Goal: Task Accomplishment & Management: Manage account settings

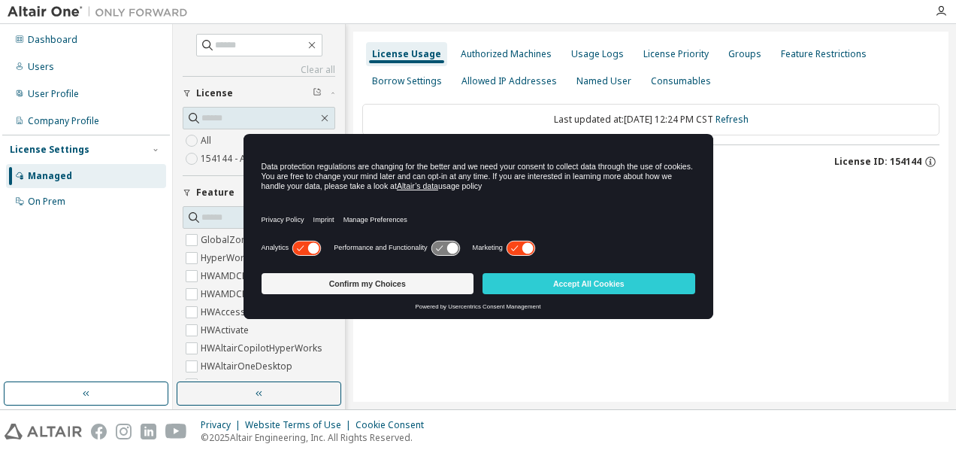
click at [523, 239] on div "Analytics Performance and Functionality Marketing" at bounding box center [479, 252] width 434 height 30
click at [520, 244] on icon at bounding box center [521, 248] width 28 height 14
click at [311, 247] on icon at bounding box center [313, 247] width 11 height 11
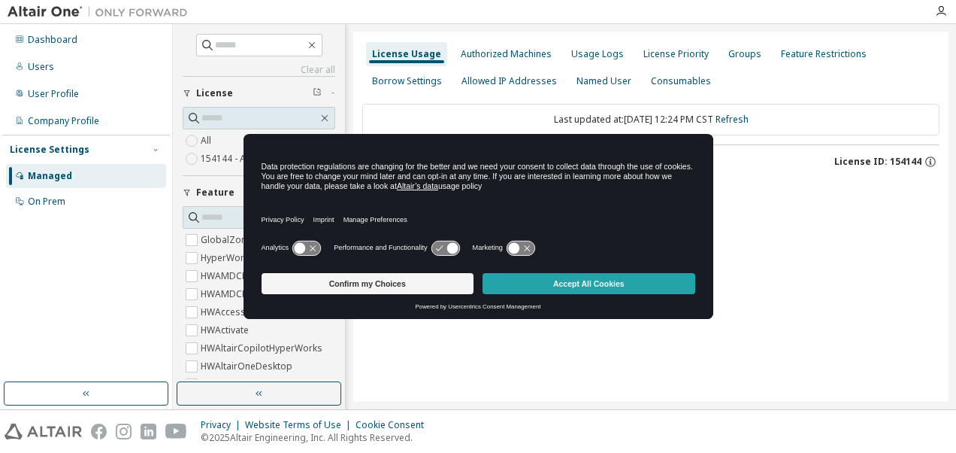
click at [609, 288] on button "Accept All Cookies" at bounding box center [589, 283] width 213 height 21
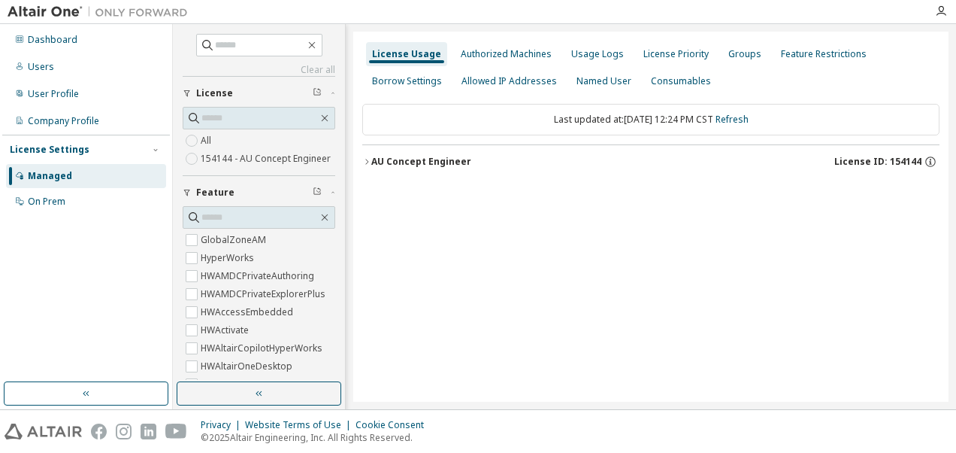
click at [407, 53] on div "License Usage" at bounding box center [406, 54] width 69 height 12
click at [382, 162] on div "AU Concept Engineer" at bounding box center [421, 162] width 100 height 12
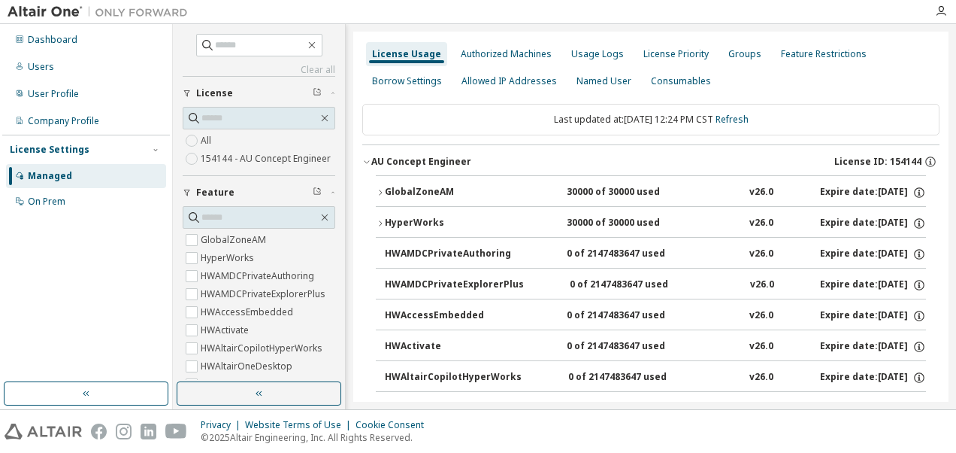
click at [398, 189] on div "GlobalZoneAM" at bounding box center [452, 193] width 135 height 14
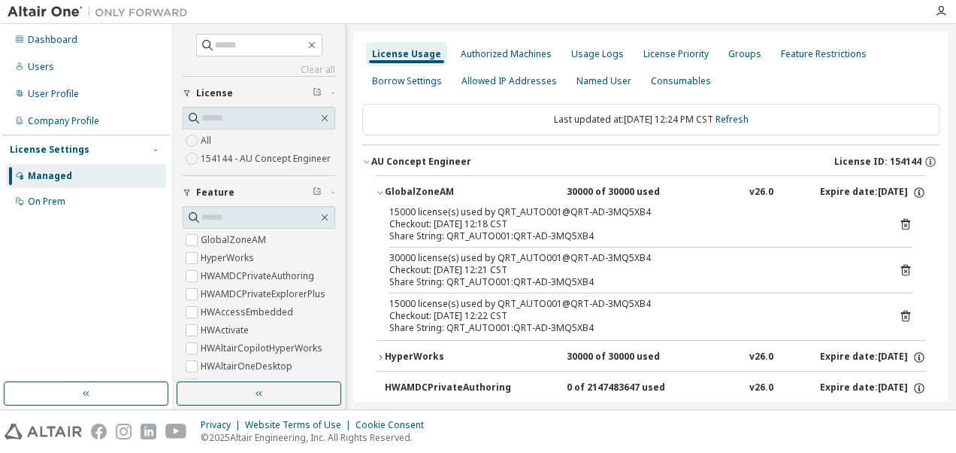
click at [902, 265] on icon at bounding box center [906, 270] width 9 height 11
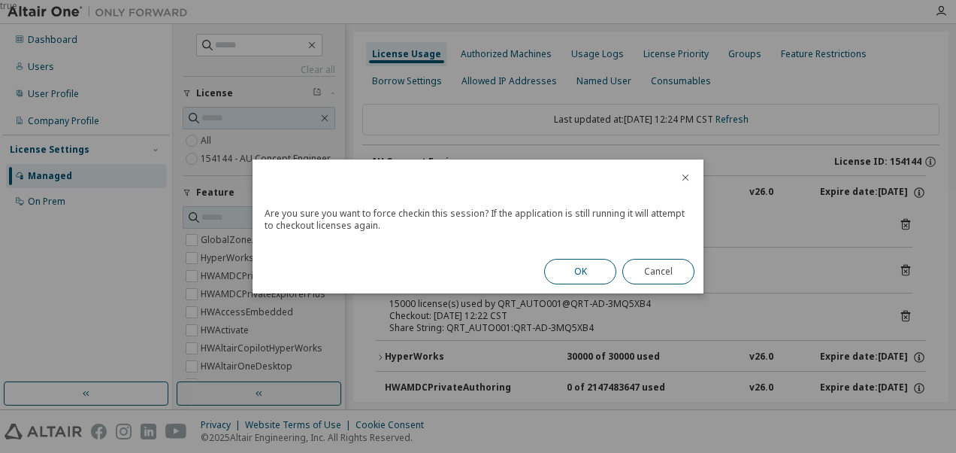
click at [593, 270] on button "OK" at bounding box center [580, 272] width 72 height 26
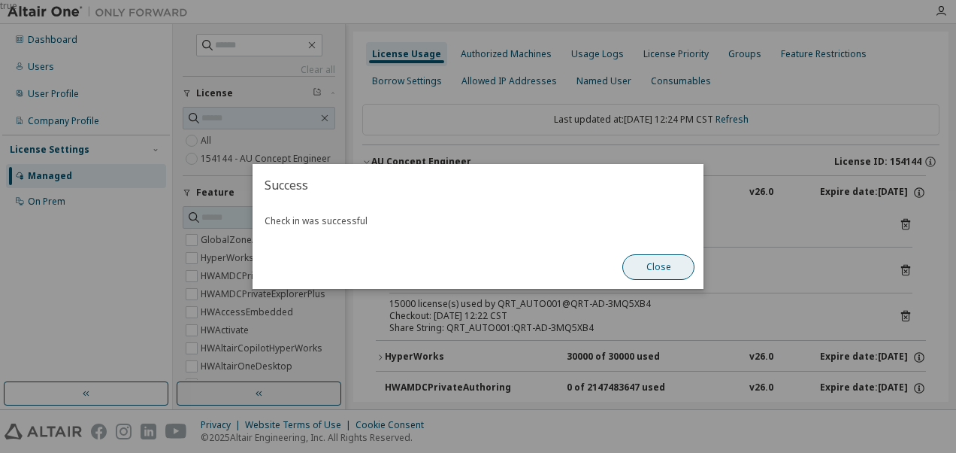
click at [642, 272] on button "Close" at bounding box center [659, 267] width 72 height 26
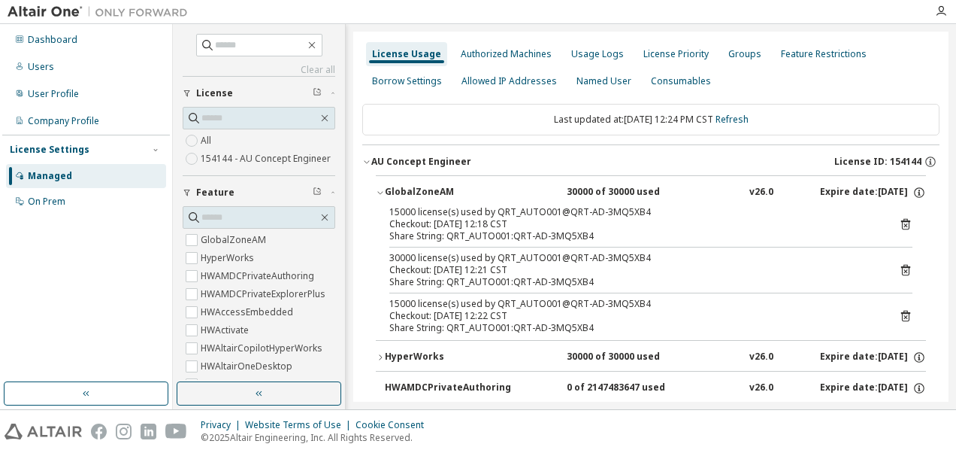
click at [902, 311] on icon at bounding box center [906, 316] width 9 height 11
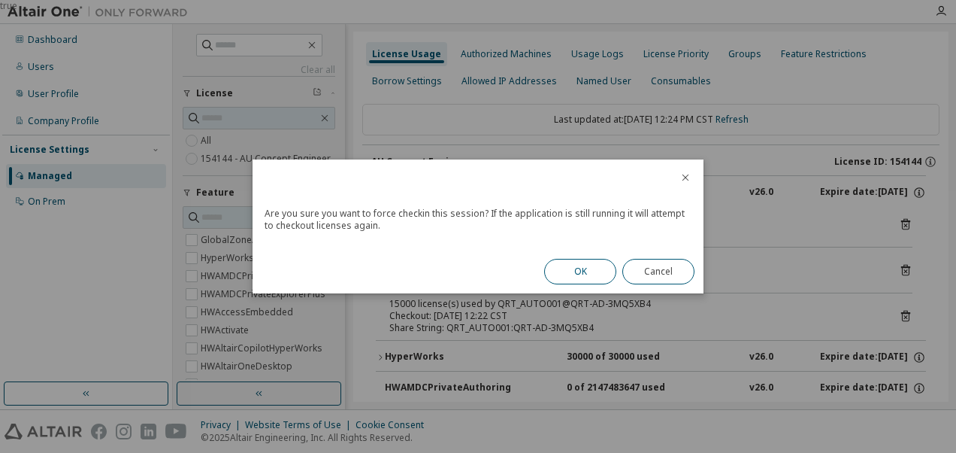
click at [574, 267] on button "OK" at bounding box center [580, 272] width 72 height 26
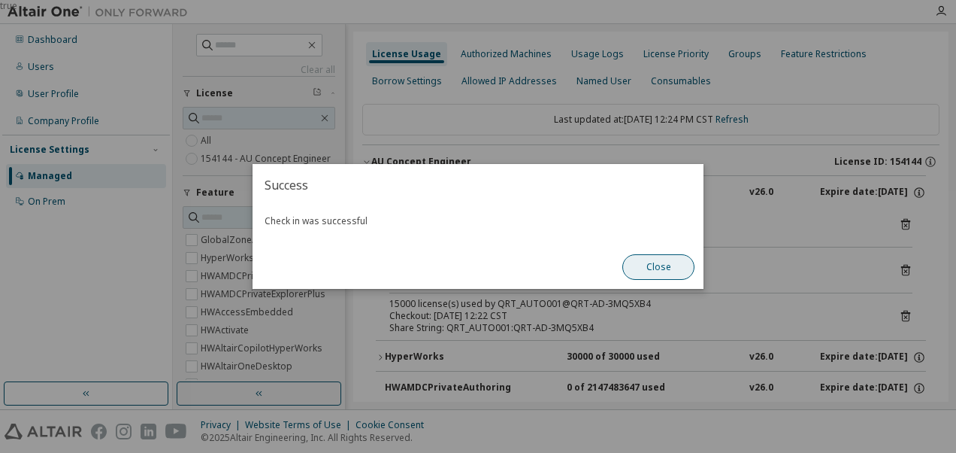
click at [654, 271] on button "Close" at bounding box center [659, 267] width 72 height 26
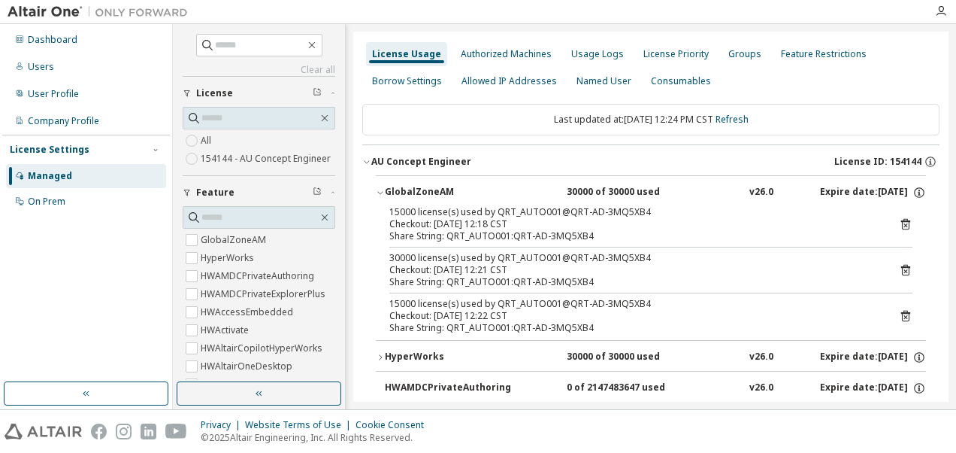
click at [412, 353] on div "HyperWorks" at bounding box center [452, 357] width 135 height 14
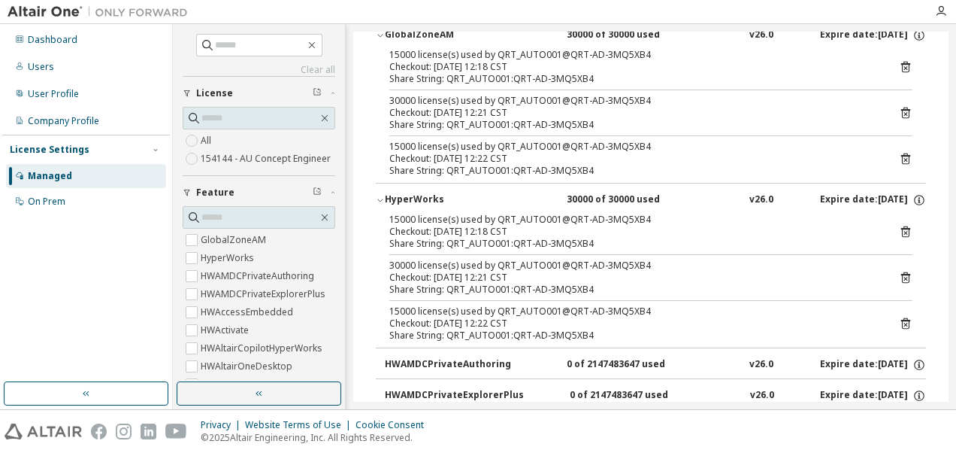
scroll to position [175, 0]
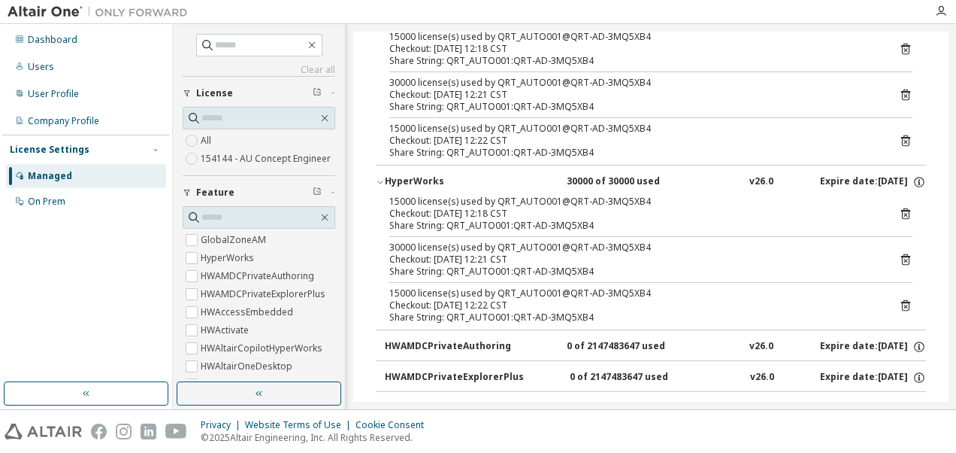
click at [899, 209] on icon at bounding box center [906, 214] width 14 height 14
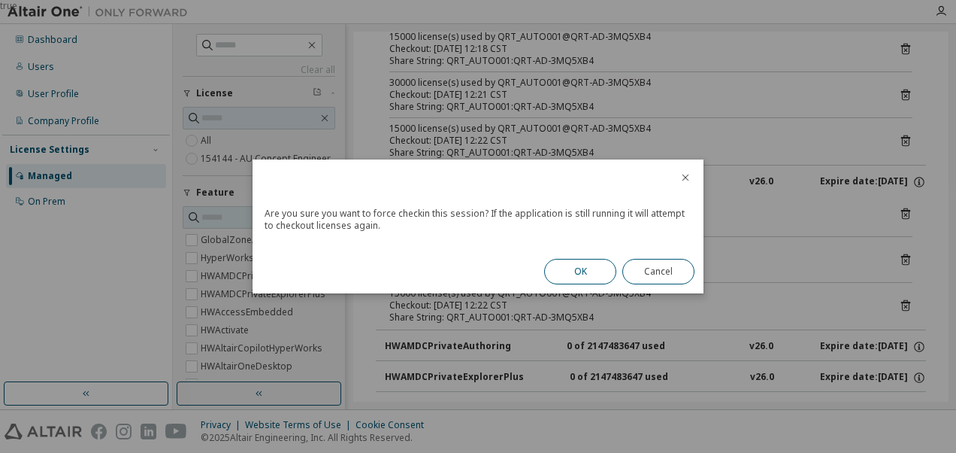
click at [580, 268] on button "OK" at bounding box center [580, 272] width 72 height 26
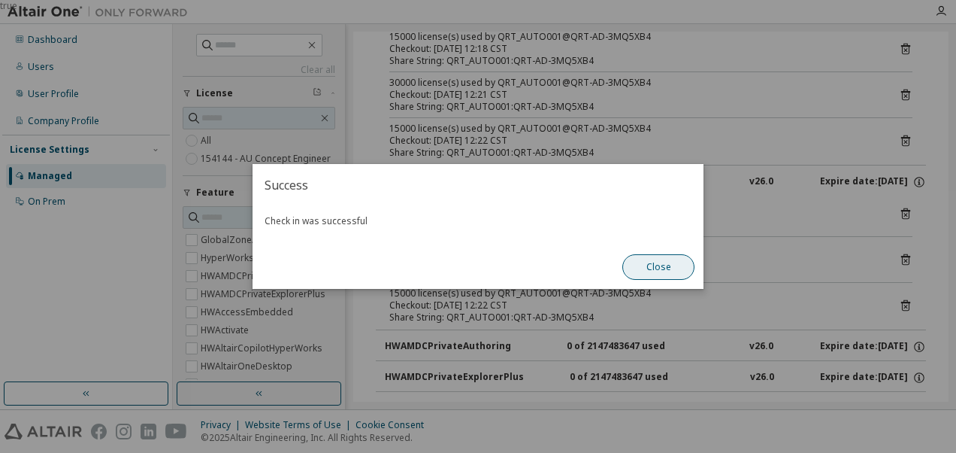
click at [657, 260] on button "Close" at bounding box center [659, 267] width 72 height 26
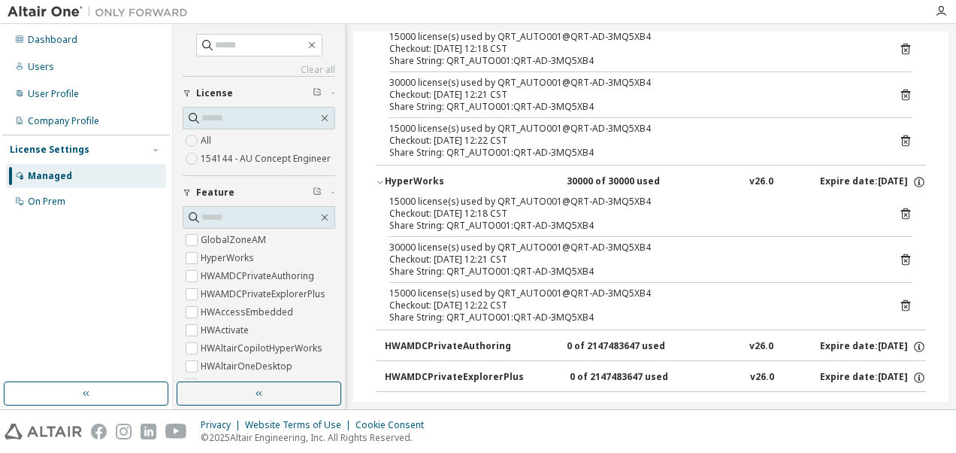
click at [899, 261] on icon at bounding box center [906, 260] width 14 height 14
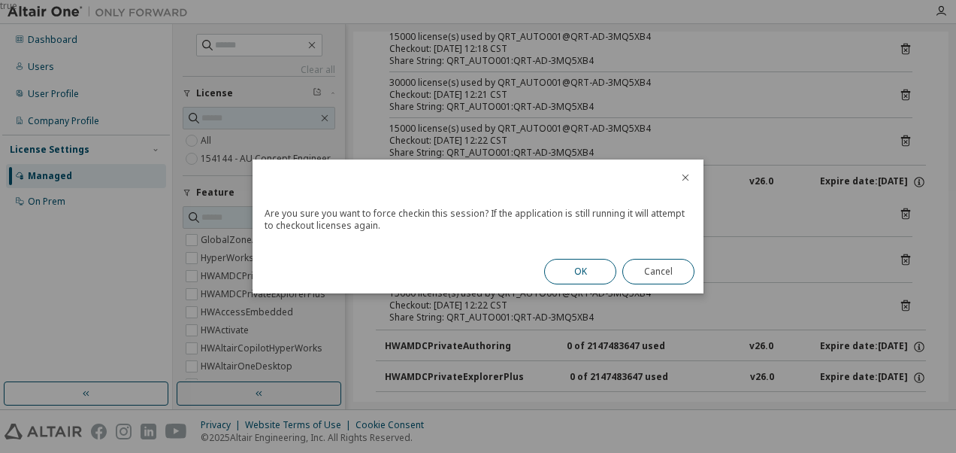
click at [573, 264] on button "OK" at bounding box center [580, 272] width 72 height 26
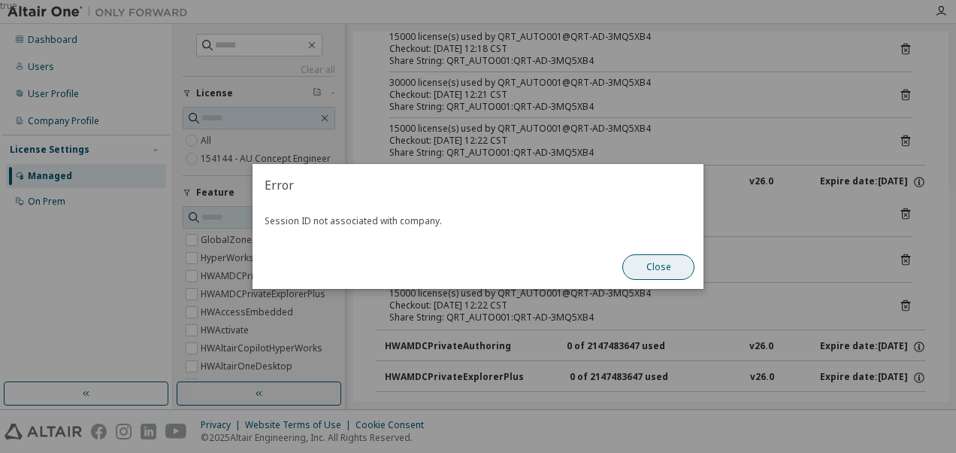
click at [653, 274] on button "Close" at bounding box center [659, 267] width 72 height 26
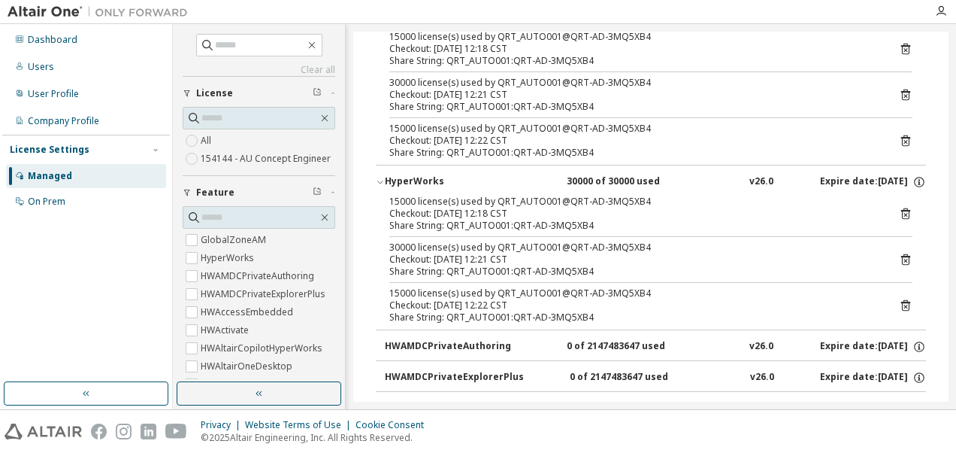
click at [904, 305] on icon at bounding box center [906, 307] width 4 height 4
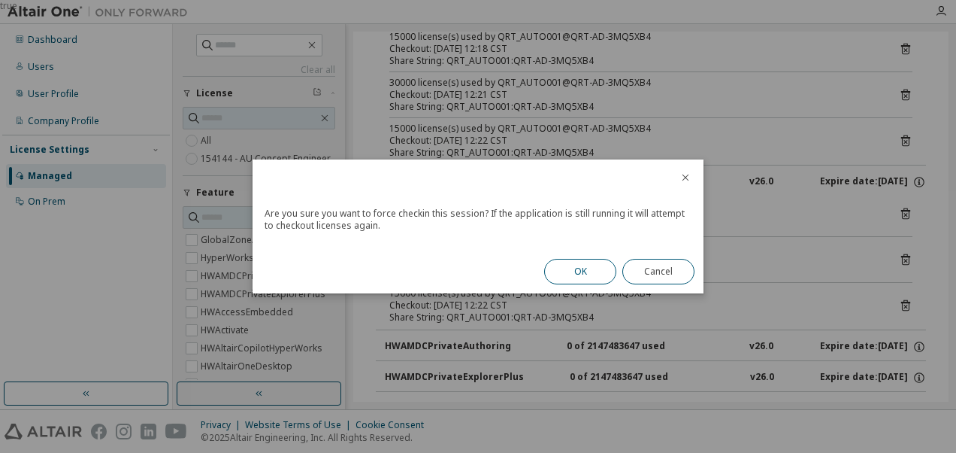
click at [574, 263] on button "OK" at bounding box center [580, 272] width 72 height 26
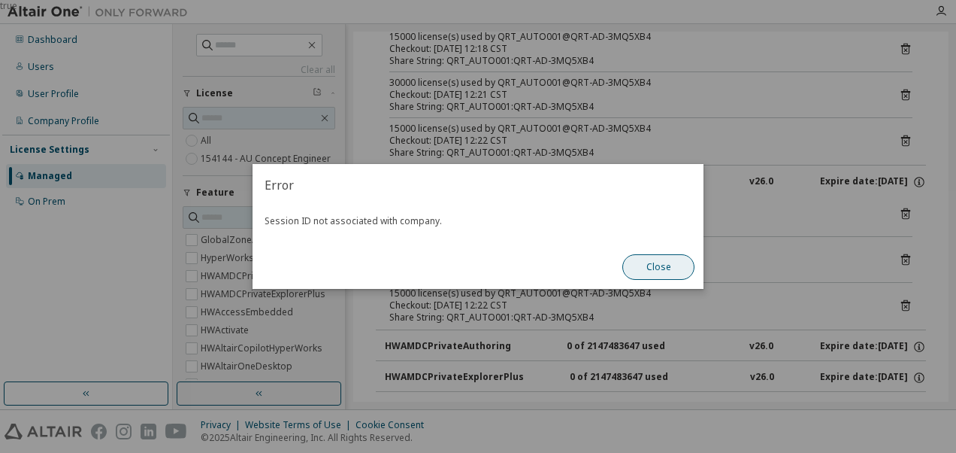
click at [650, 274] on button "Close" at bounding box center [659, 267] width 72 height 26
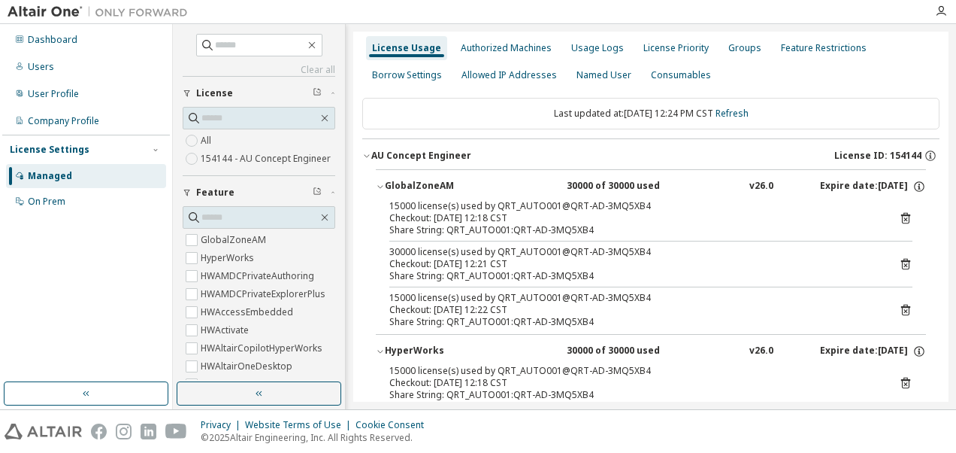
scroll to position [0, 0]
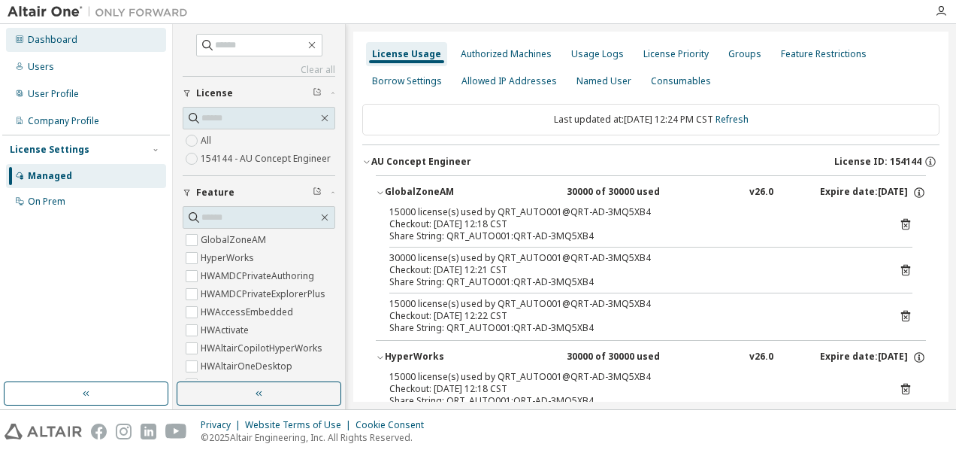
click at [54, 35] on div "Dashboard" at bounding box center [53, 40] width 50 height 12
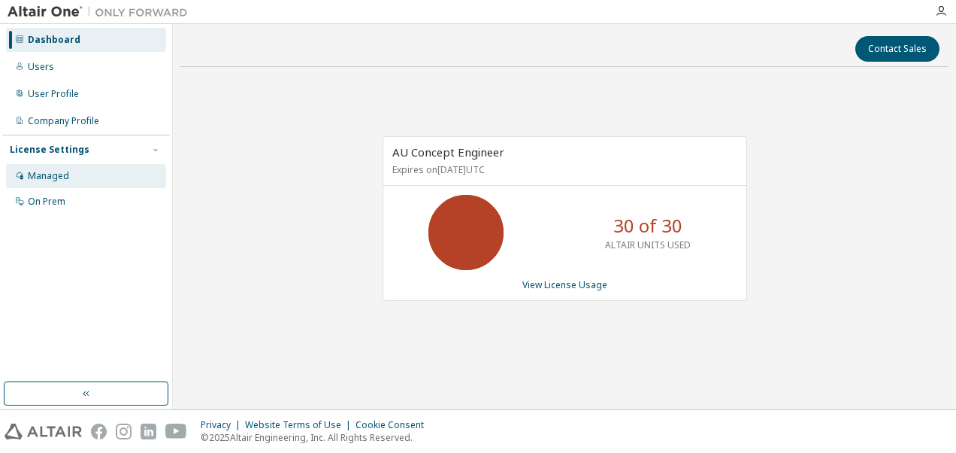
click at [47, 177] on div "Managed" at bounding box center [48, 176] width 41 height 12
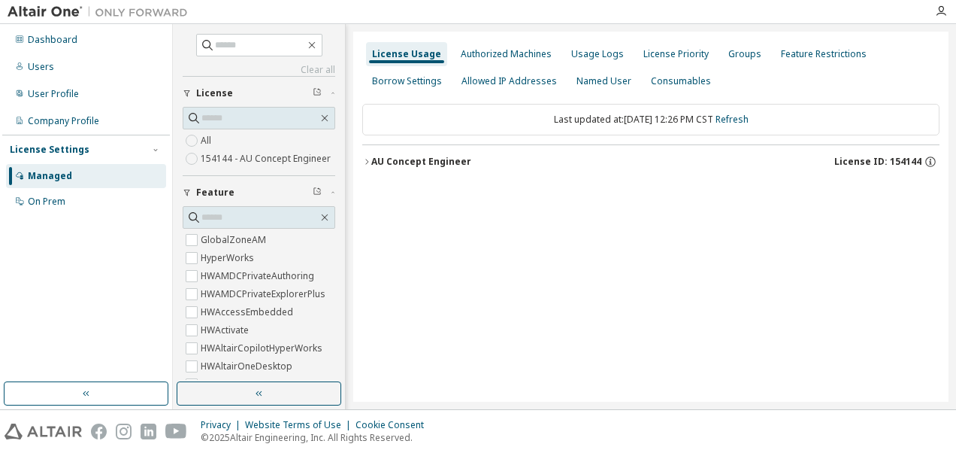
click at [407, 165] on div "AU Concept Engineer" at bounding box center [421, 162] width 100 height 12
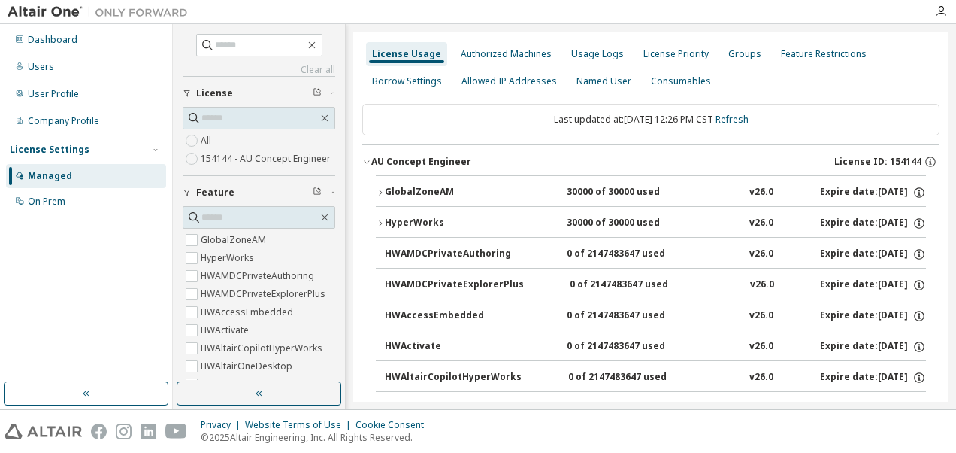
click at [416, 187] on div "GlobalZoneAM" at bounding box center [452, 193] width 135 height 14
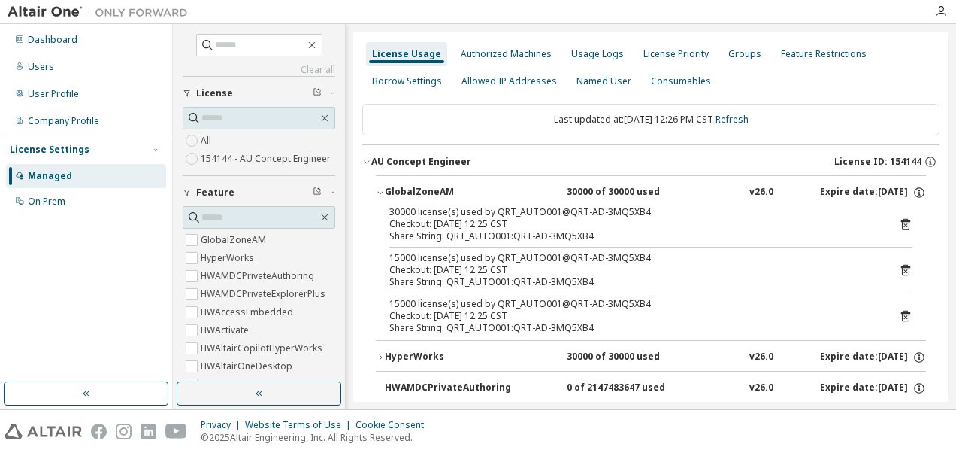
click at [899, 224] on icon at bounding box center [906, 224] width 14 height 14
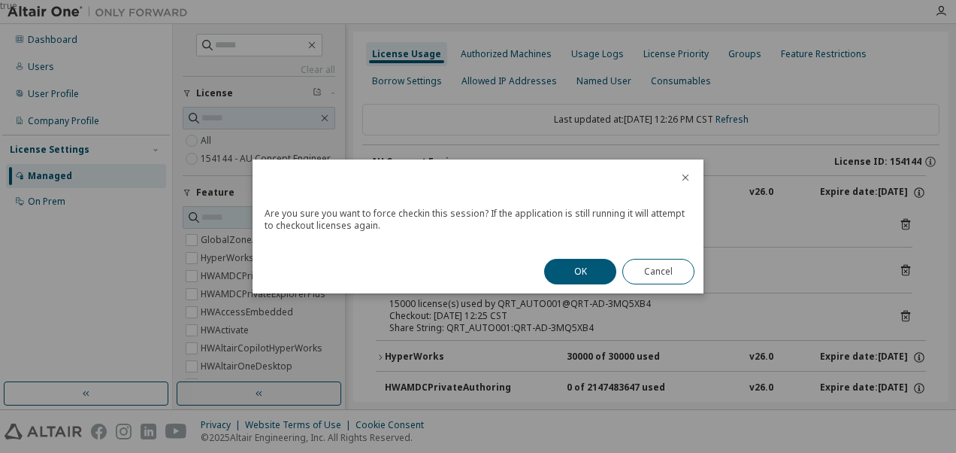
click at [617, 271] on div "OK Cancel" at bounding box center [619, 272] width 168 height 44
click at [583, 272] on button "OK" at bounding box center [580, 272] width 72 height 26
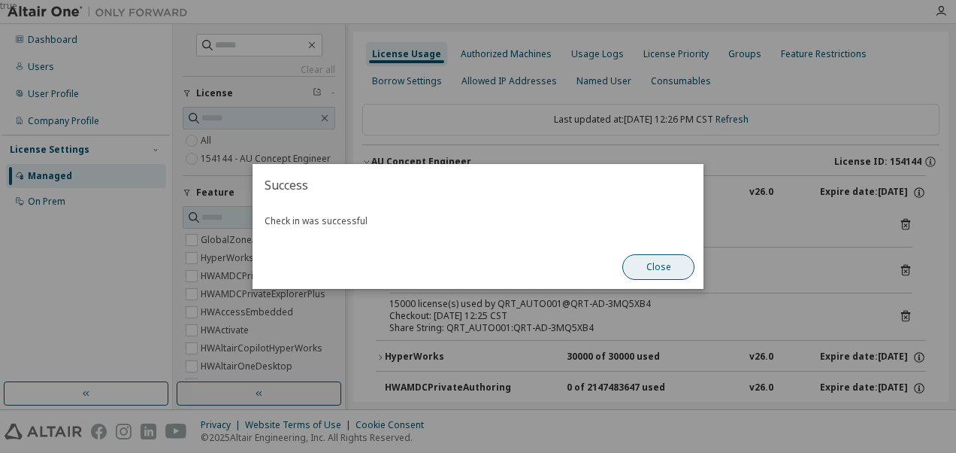
click at [662, 263] on button "Close" at bounding box center [659, 267] width 72 height 26
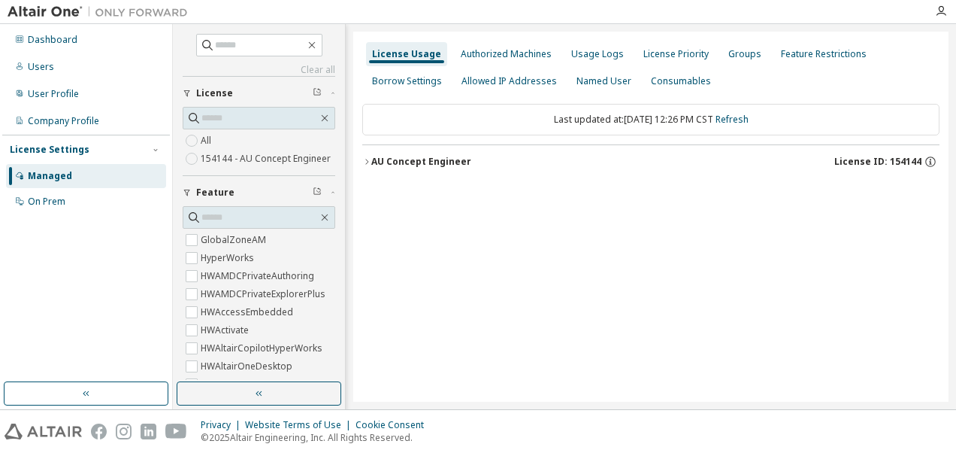
click at [379, 156] on div "AU Concept Engineer" at bounding box center [421, 162] width 100 height 12
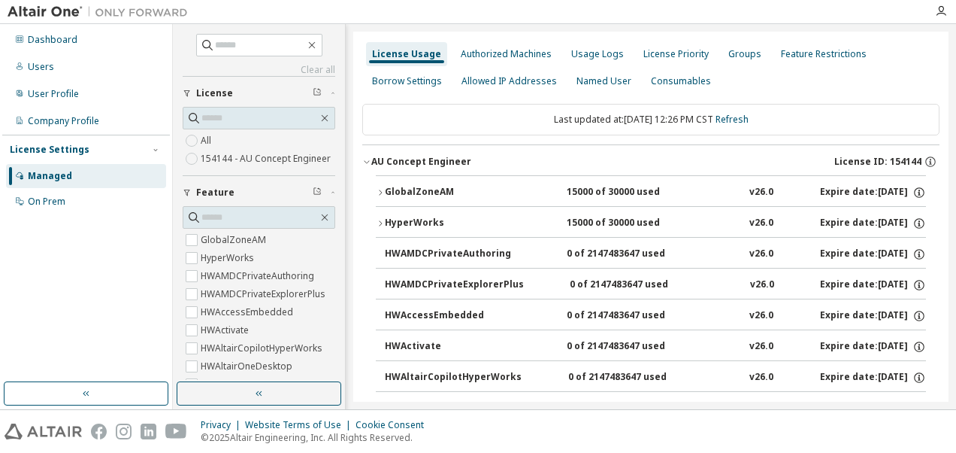
click at [397, 186] on div "GlobalZoneAM" at bounding box center [452, 193] width 135 height 14
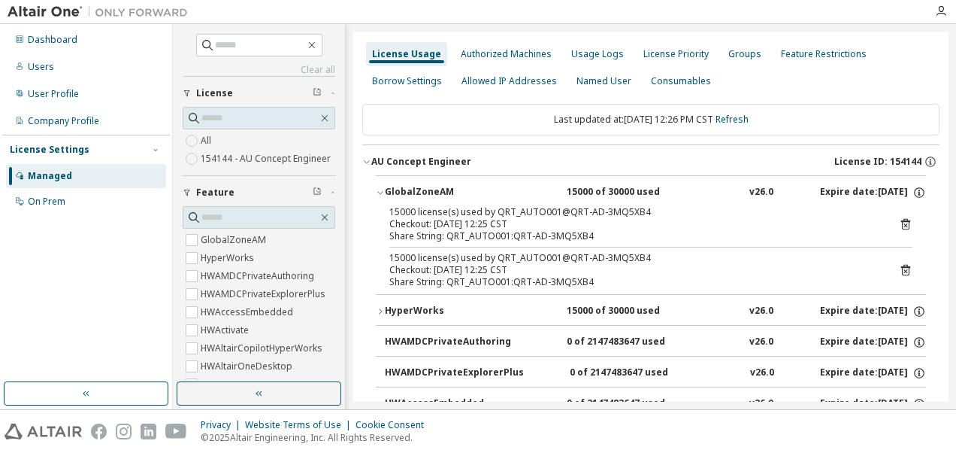
click at [411, 309] on div "HyperWorks" at bounding box center [452, 312] width 135 height 14
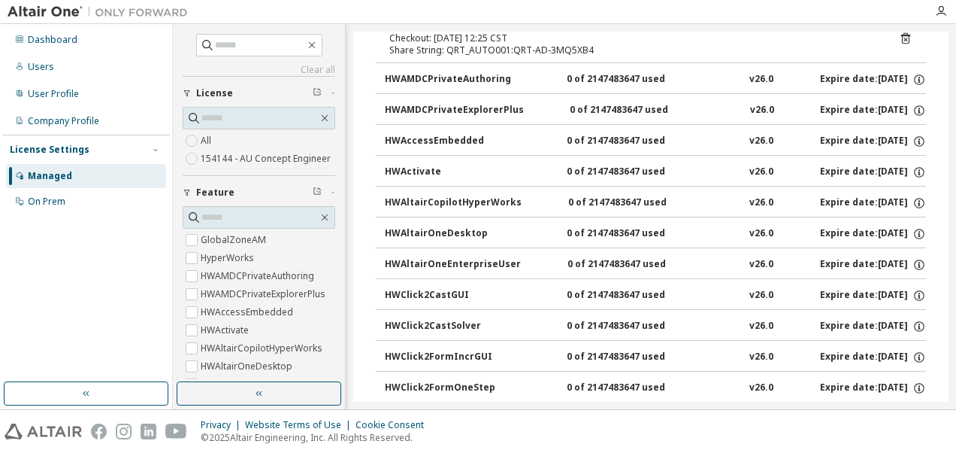
scroll to position [175, 0]
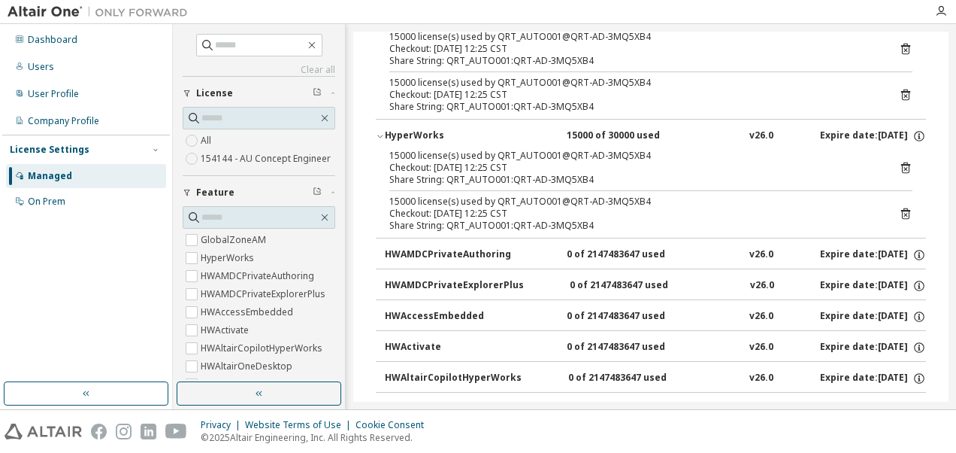
click at [380, 132] on icon "button" at bounding box center [380, 136] width 9 height 9
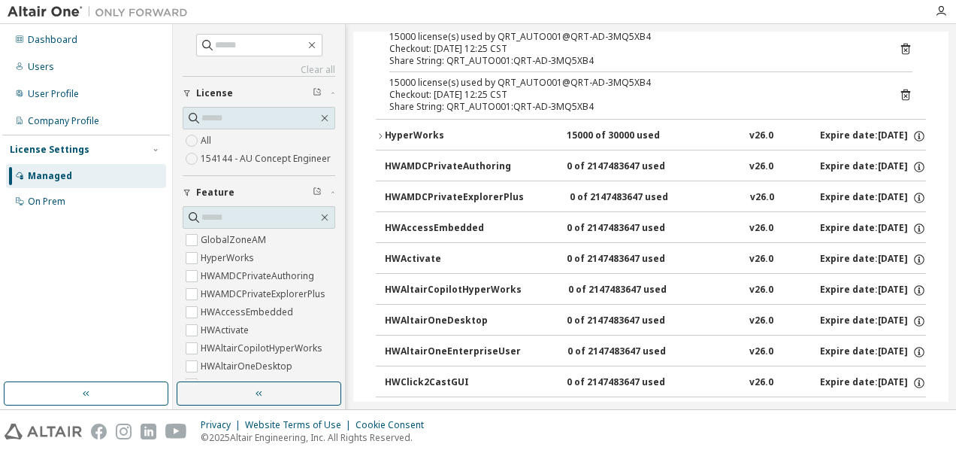
scroll to position [0, 0]
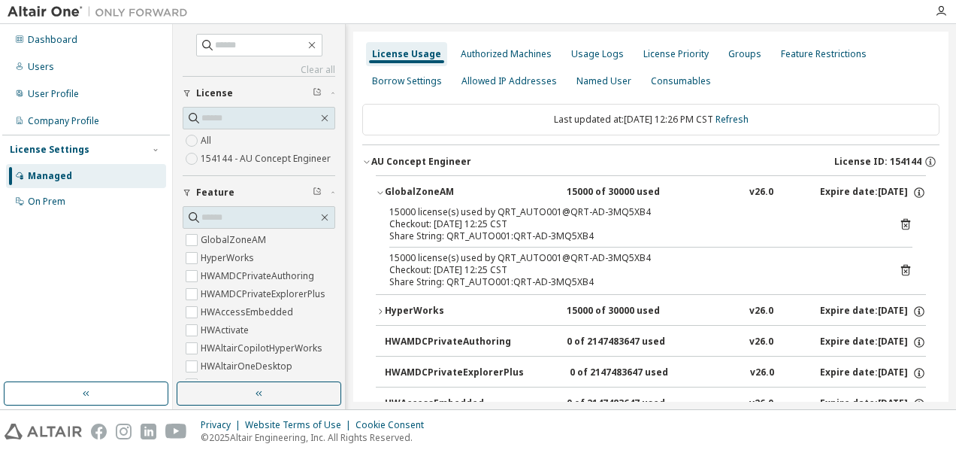
click at [377, 189] on icon "button" at bounding box center [380, 192] width 9 height 9
